Goal: Task Accomplishment & Management: Manage account settings

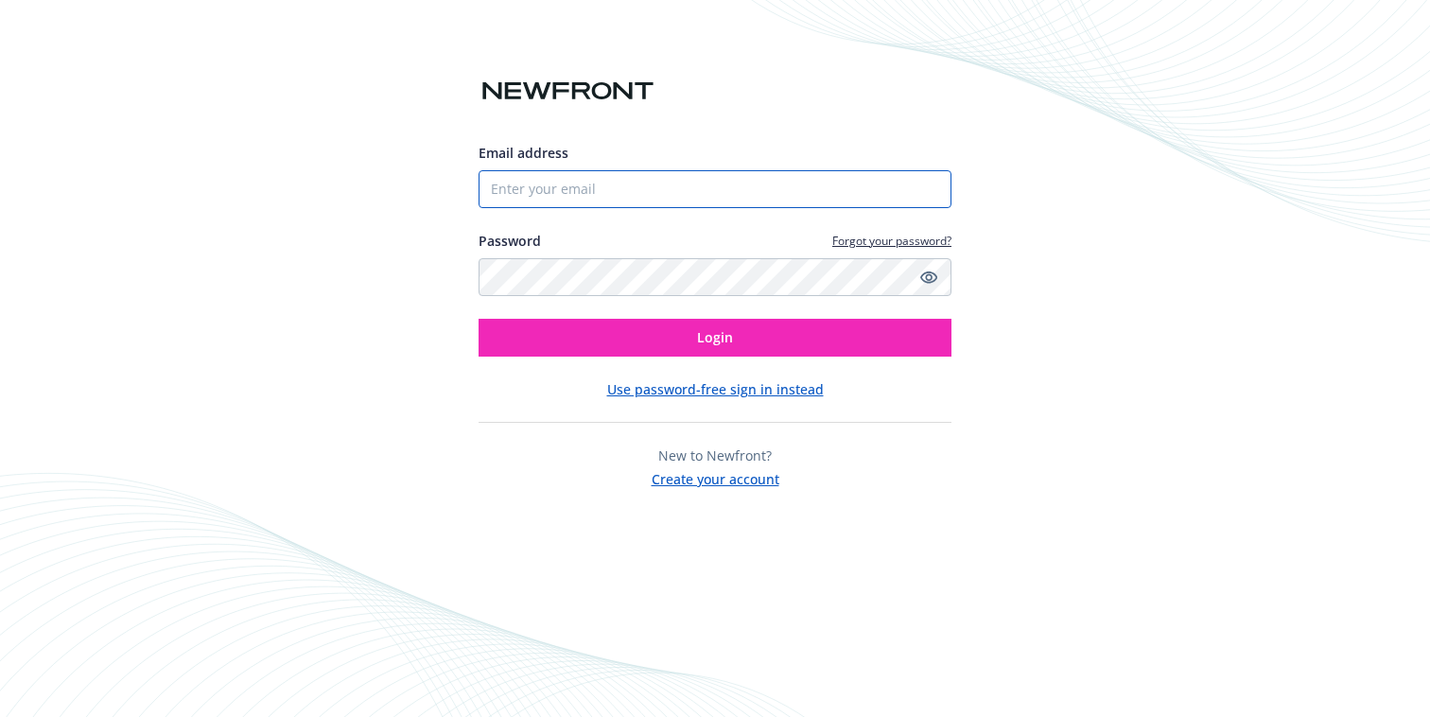
click at [853, 184] on input "Email address" at bounding box center [715, 189] width 473 height 38
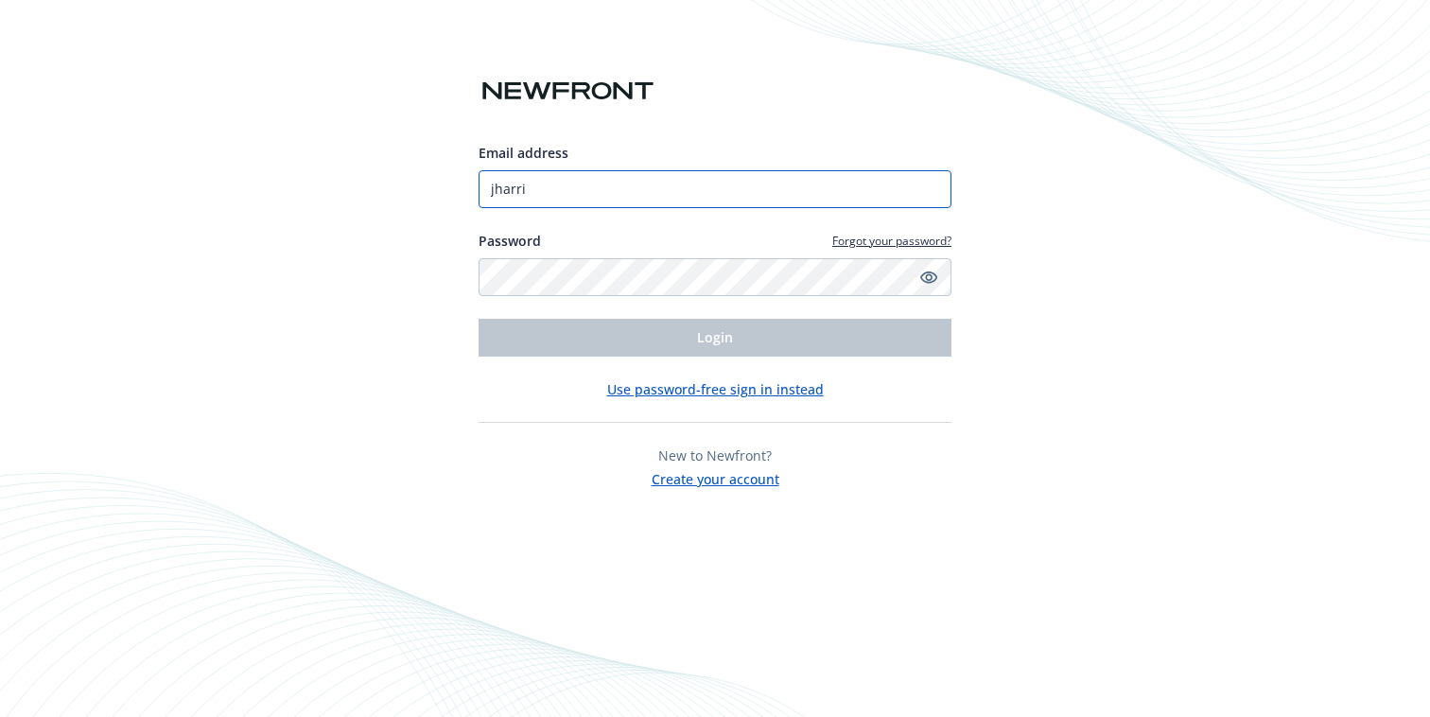
type input "[EMAIL_ADDRESS][DOMAIN_NAME]"
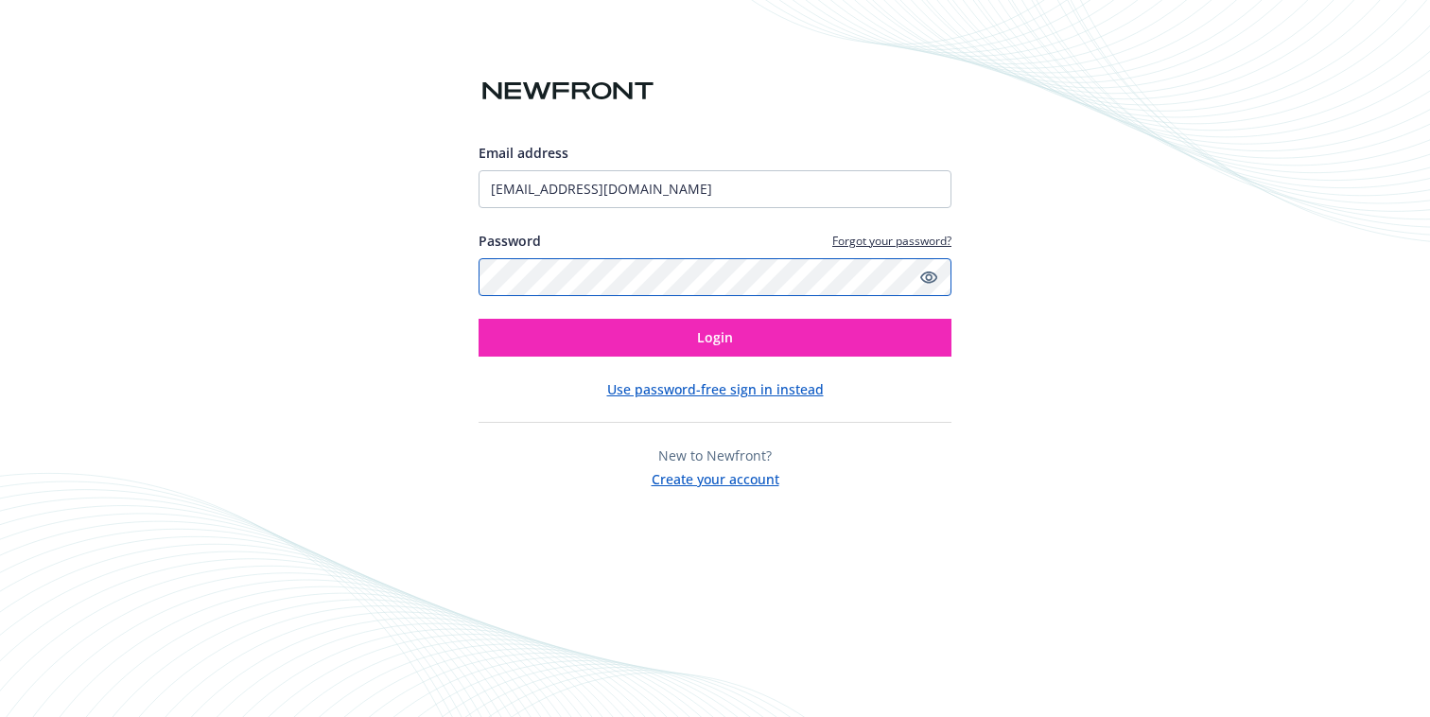
click at [479, 319] on button "Login" at bounding box center [715, 338] width 473 height 38
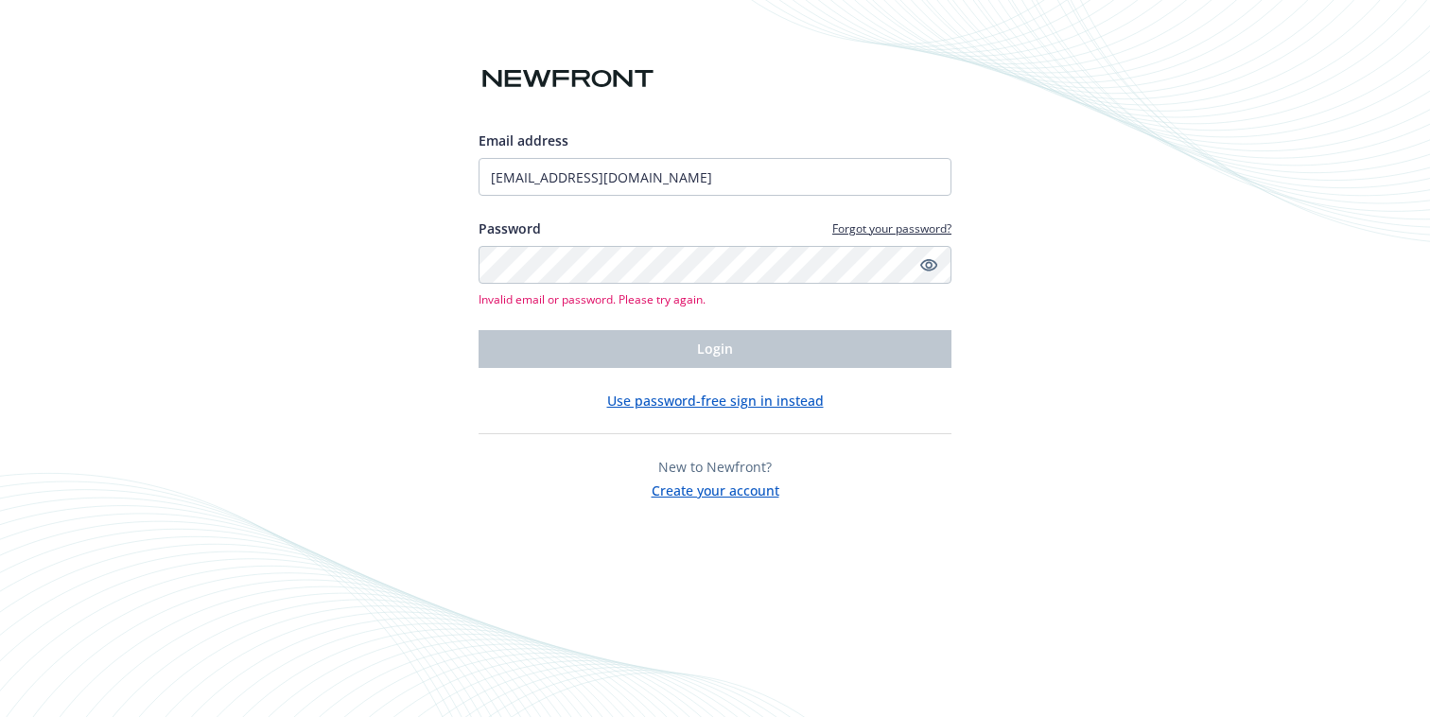
click at [772, 407] on button "Use password-free sign in instead" at bounding box center [715, 401] width 217 height 20
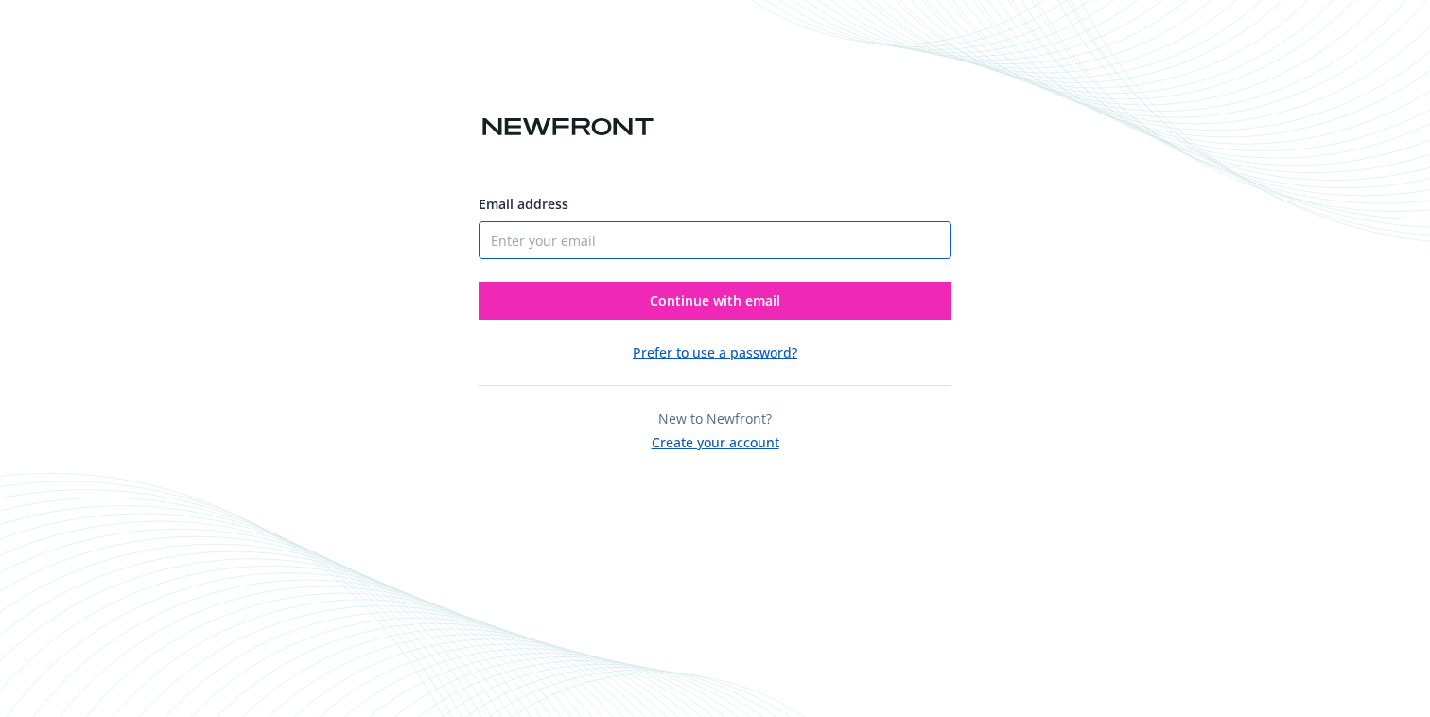
click at [722, 254] on input "Email address" at bounding box center [715, 240] width 473 height 38
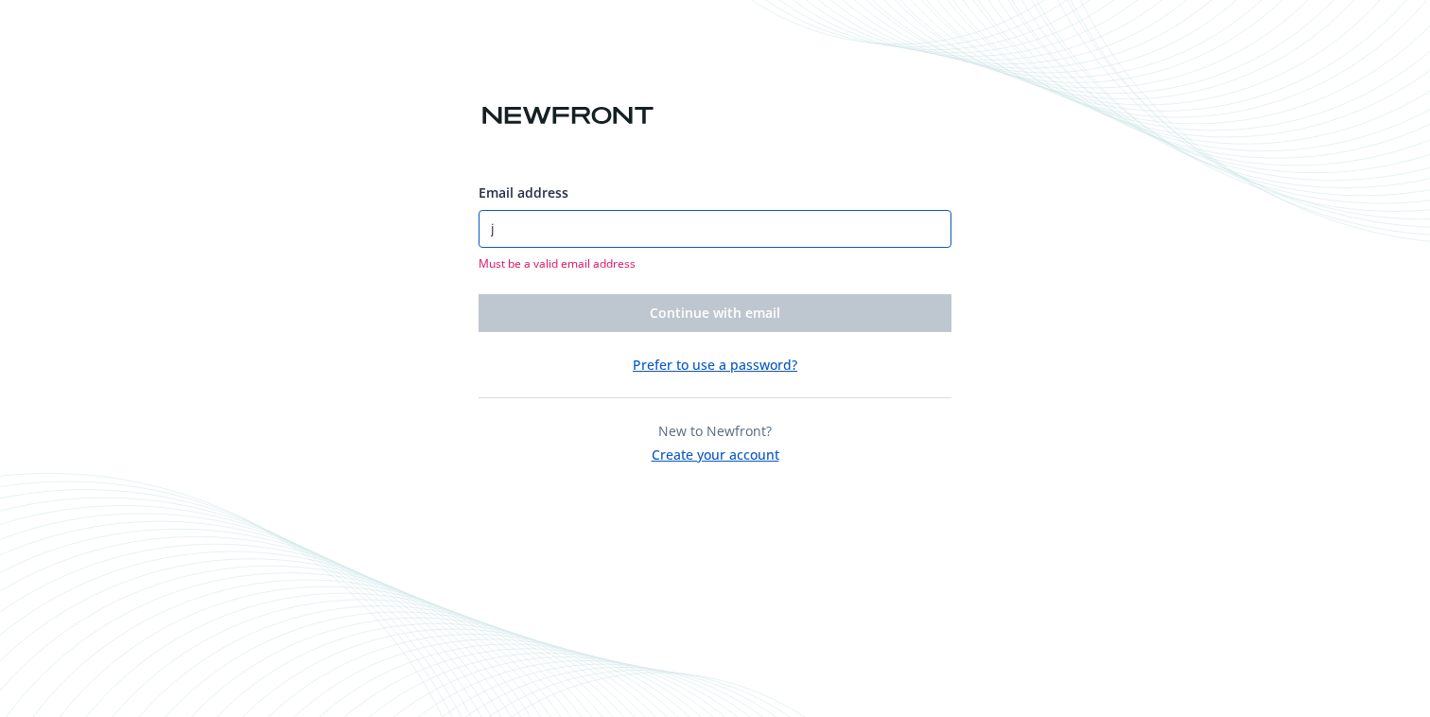
type input "[EMAIL_ADDRESS][DOMAIN_NAME]"
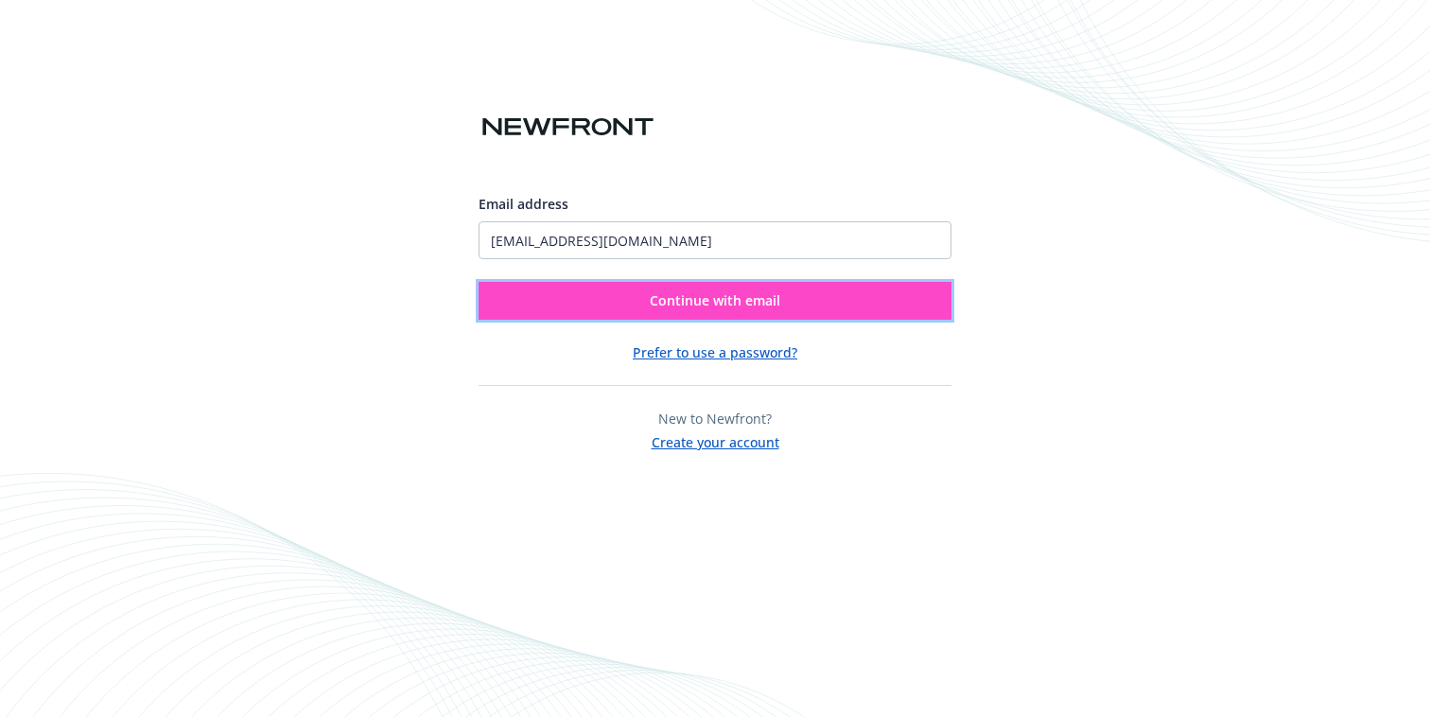
click at [702, 302] on span "Continue with email" at bounding box center [715, 300] width 131 height 18
